Goal: Task Accomplishment & Management: Manage account settings

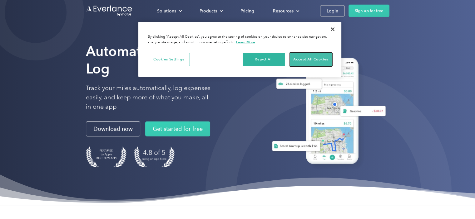
click at [302, 58] on button "Accept All Cookies" at bounding box center [311, 59] width 42 height 13
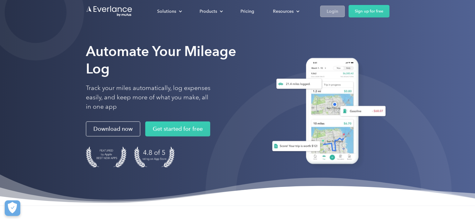
click at [332, 12] on div "Login" at bounding box center [333, 11] width 12 height 8
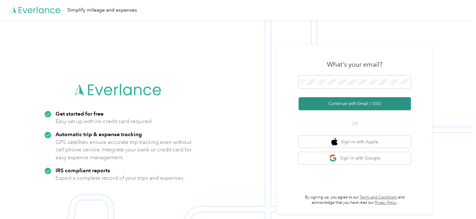
click at [359, 104] on button "Continue with Email / SSO" at bounding box center [355, 103] width 112 height 13
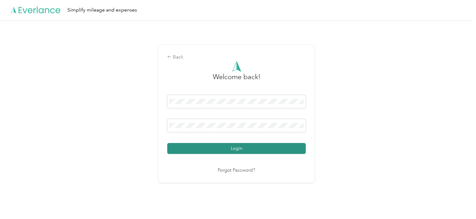
click at [278, 146] on button "Login" at bounding box center [236, 148] width 139 height 11
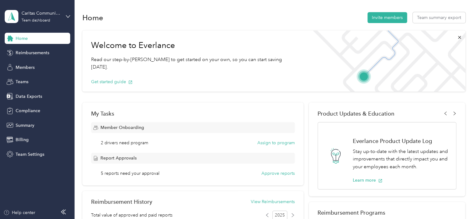
scroll to position [15, 0]
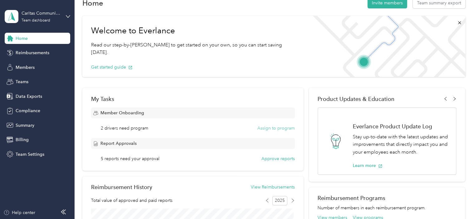
click at [276, 128] on button "Assign to program" at bounding box center [276, 128] width 37 height 7
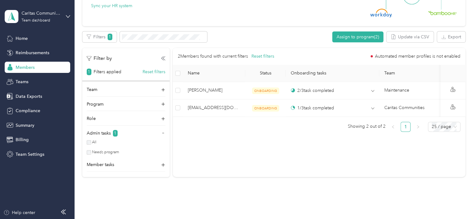
scroll to position [219, 0]
click at [107, 132] on p "Admin tasks" at bounding box center [99, 132] width 24 height 7
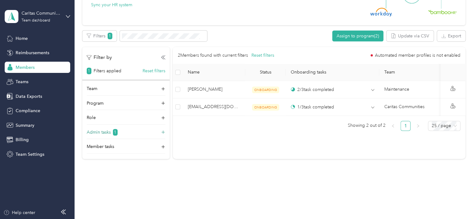
click at [107, 132] on p "Admin tasks" at bounding box center [99, 132] width 24 height 7
click at [30, 53] on span "Reimbursements" at bounding box center [33, 53] width 34 height 7
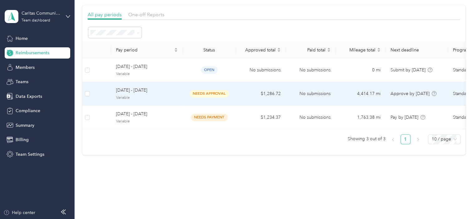
scroll to position [38, 0]
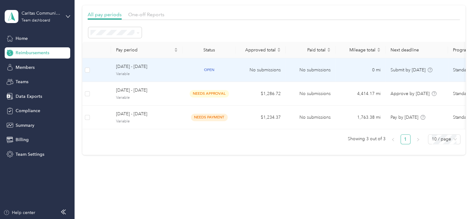
click at [182, 66] on td "[DATE] - [DATE] Variable" at bounding box center [147, 70] width 72 height 24
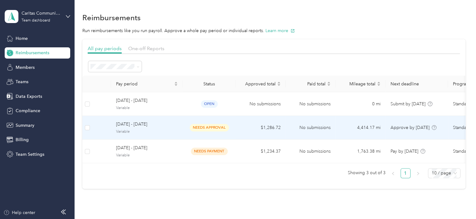
click at [176, 124] on span "[DATE] - [DATE]" at bounding box center [147, 124] width 62 height 7
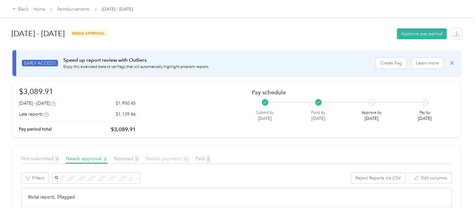
click at [157, 160] on span "Needs payment 16" at bounding box center [167, 159] width 43 height 6
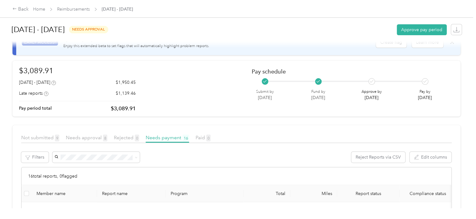
scroll to position [20, 0]
click at [94, 139] on span "Needs approval 8" at bounding box center [87, 139] width 42 height 6
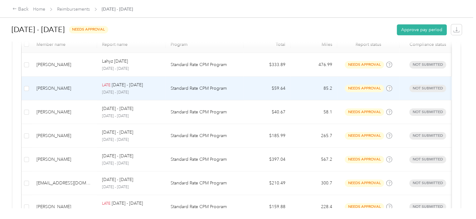
scroll to position [171, 0]
click at [147, 92] on p "[DATE] - [DATE]" at bounding box center [131, 92] width 59 height 6
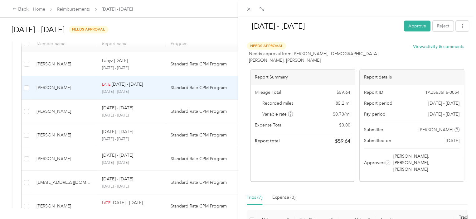
scroll to position [1, 0]
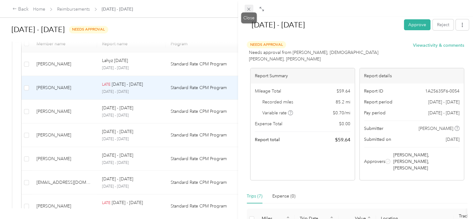
click at [247, 8] on icon at bounding box center [248, 9] width 5 height 5
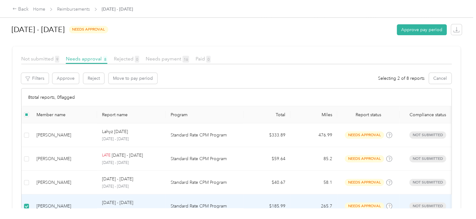
scroll to position [99, 0]
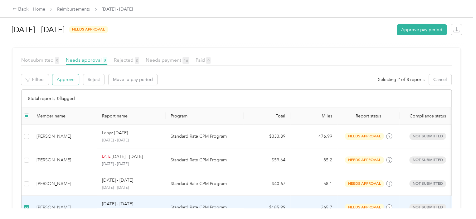
click at [71, 80] on button "Approve" at bounding box center [65, 79] width 27 height 11
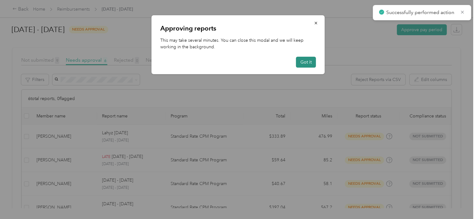
click at [307, 66] on button "Got it" at bounding box center [306, 62] width 20 height 11
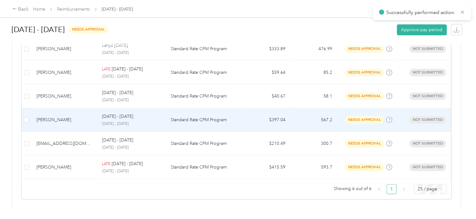
scroll to position [195, 0]
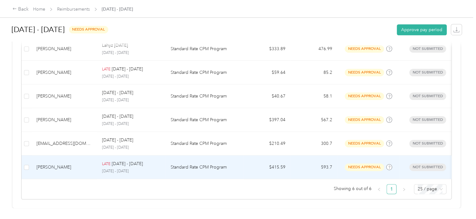
click at [79, 164] on div "[PERSON_NAME]" at bounding box center [65, 167] width 56 height 7
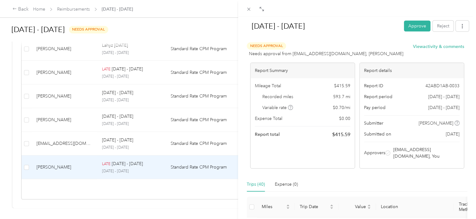
click at [247, 10] on icon at bounding box center [248, 9] width 5 height 5
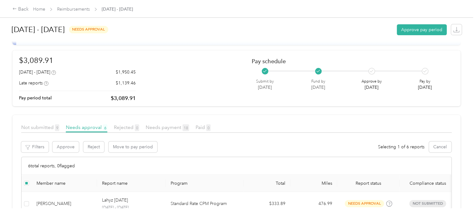
scroll to position [31, 0]
click at [67, 149] on button "Approve" at bounding box center [65, 147] width 27 height 11
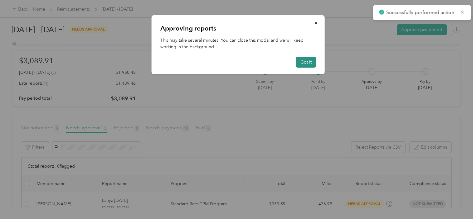
click at [302, 61] on button "Got it" at bounding box center [306, 62] width 20 height 11
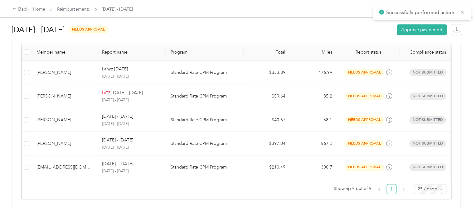
scroll to position [167, 0]
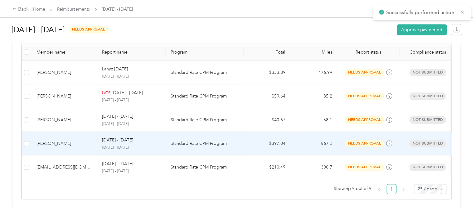
click at [24, 138] on td at bounding box center [27, 144] width 10 height 24
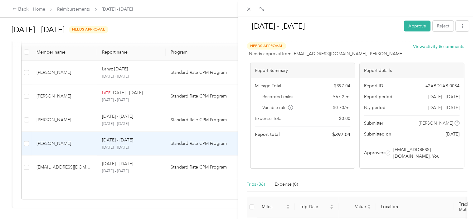
click at [26, 139] on div "[DATE] - [DATE] Approve Reject Needs Approval Needs approval from [EMAIL_ADDRES…" at bounding box center [238, 109] width 476 height 219
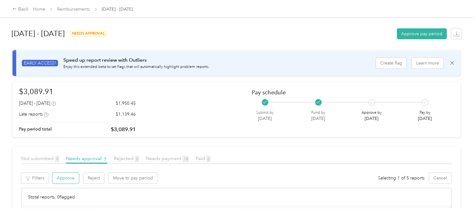
click at [67, 180] on button "Approve" at bounding box center [65, 178] width 27 height 11
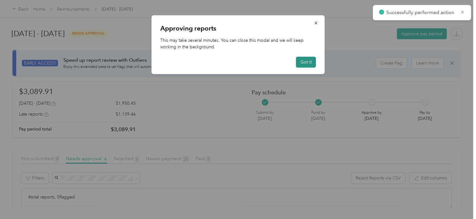
click at [306, 64] on button "Got it" at bounding box center [306, 62] width 20 height 11
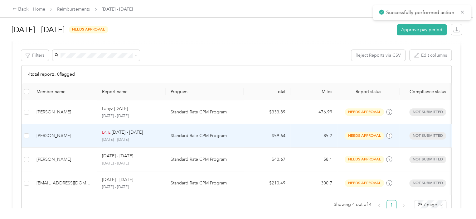
scroll to position [136, 0]
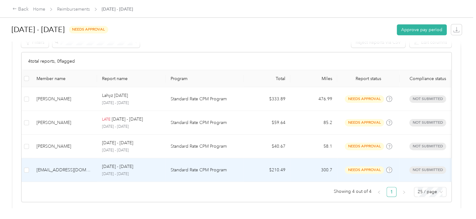
click at [61, 163] on td "[EMAIL_ADDRESS][DOMAIN_NAME]" at bounding box center [65, 171] width 66 height 24
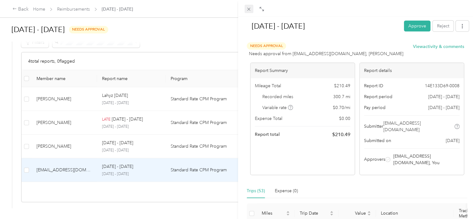
click at [251, 10] on icon at bounding box center [248, 9] width 5 height 5
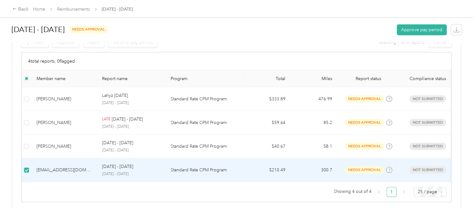
scroll to position [74, 0]
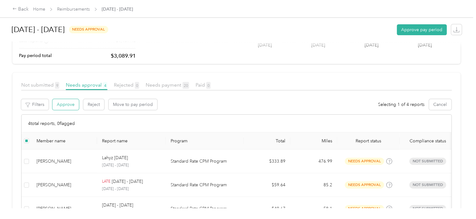
click at [69, 103] on button "Approve" at bounding box center [65, 104] width 27 height 11
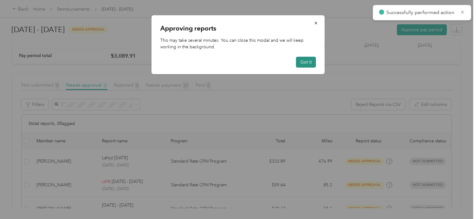
click at [309, 62] on button "Got it" at bounding box center [306, 62] width 20 height 11
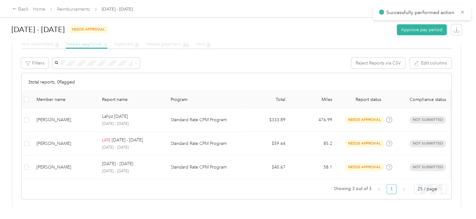
scroll to position [117, 0]
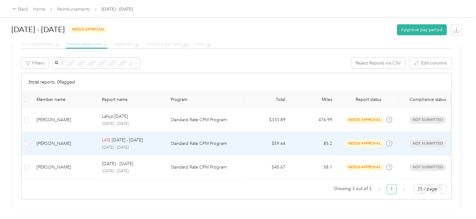
click at [152, 141] on div "LATE [DATE] - [DATE]" at bounding box center [131, 140] width 59 height 7
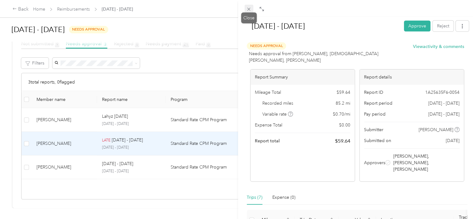
click at [246, 10] on icon at bounding box center [248, 9] width 5 height 5
